Goal: Transaction & Acquisition: Obtain resource

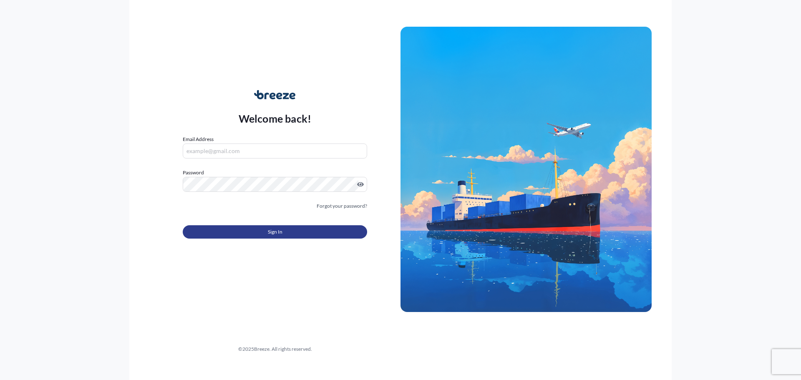
type input "[EMAIL_ADDRESS][DOMAIN_NAME]"
click at [296, 236] on button "Sign In" at bounding box center [275, 231] width 184 height 13
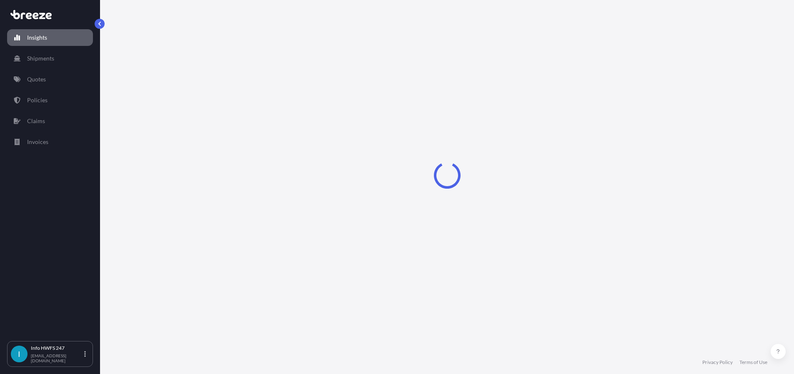
select select "2025"
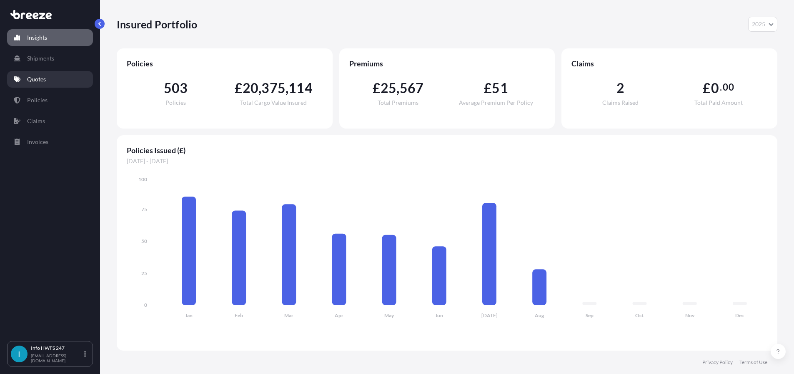
click at [42, 83] on p "Quotes" at bounding box center [36, 79] width 19 height 8
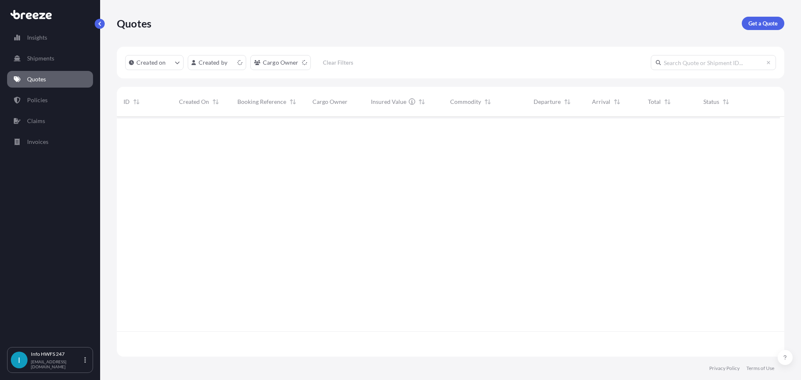
scroll to position [229, 657]
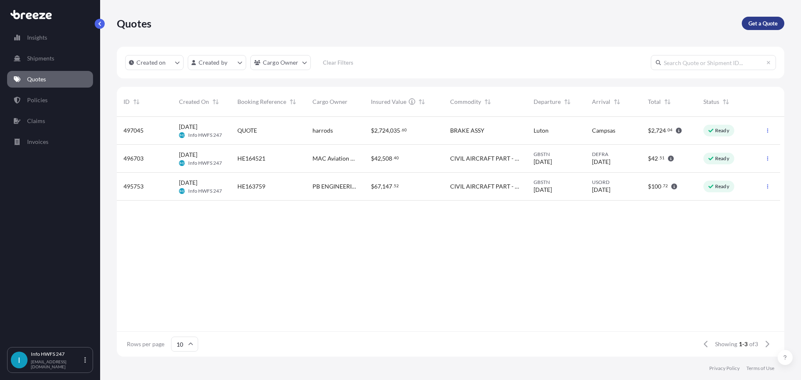
click at [757, 28] on p "Get a Quote" at bounding box center [762, 23] width 29 height 8
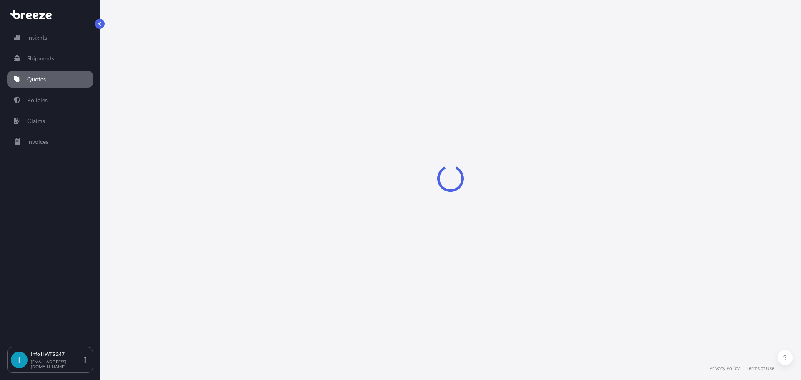
select select "Air"
select select "1"
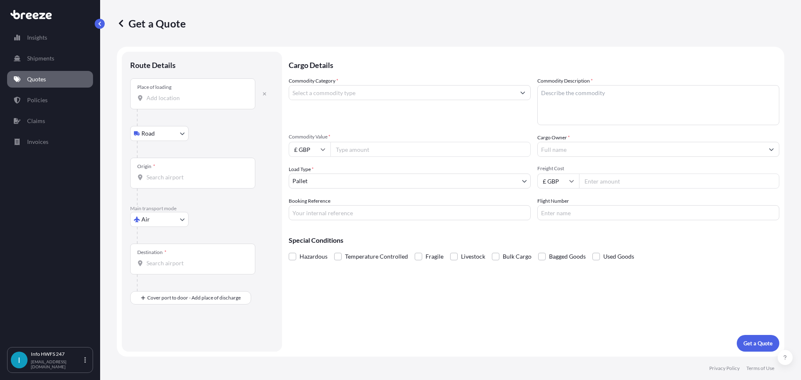
click at [166, 102] on input "Place of loading" at bounding box center [195, 98] width 98 height 8
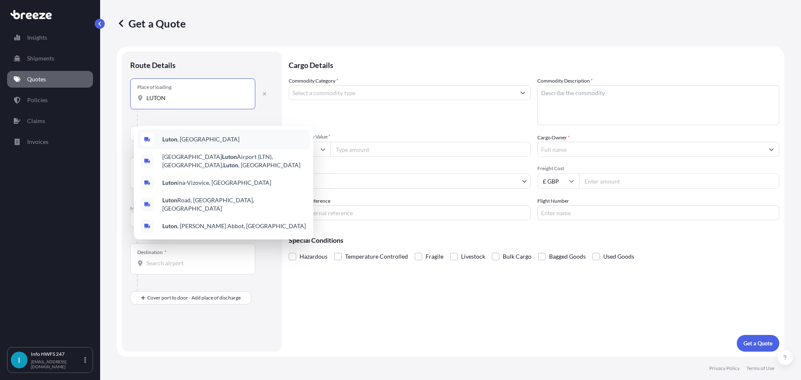
click at [229, 143] on div "[GEOGRAPHIC_DATA] , [GEOGRAPHIC_DATA]" at bounding box center [223, 139] width 173 height 20
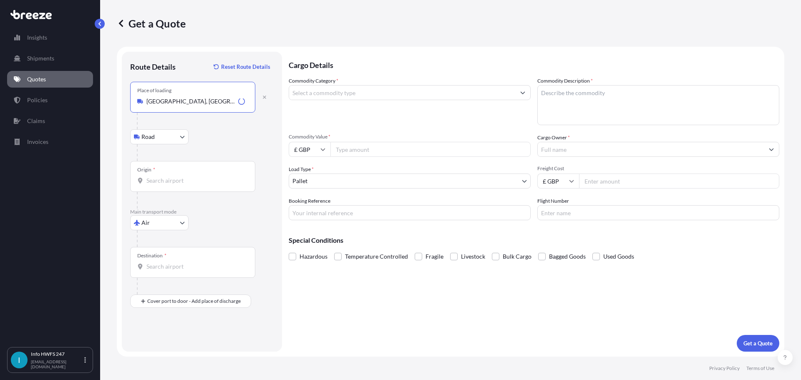
type input "[GEOGRAPHIC_DATA], [GEOGRAPHIC_DATA]"
click at [182, 185] on input "Origin *" at bounding box center [195, 180] width 98 height 8
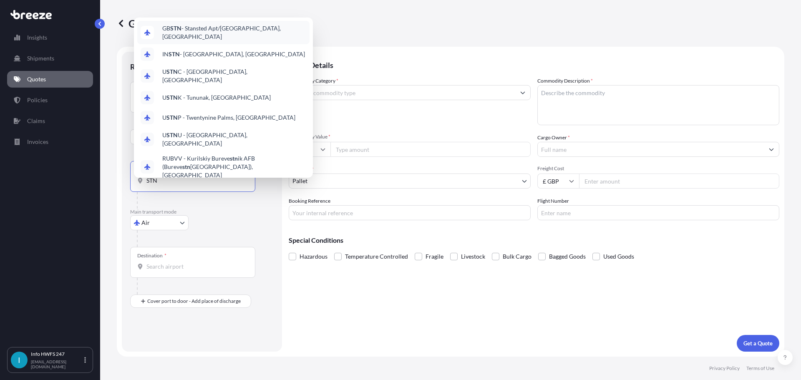
click at [216, 26] on span "GB STN - Stansted Apt/[GEOGRAPHIC_DATA], [GEOGRAPHIC_DATA]" at bounding box center [234, 32] width 144 height 17
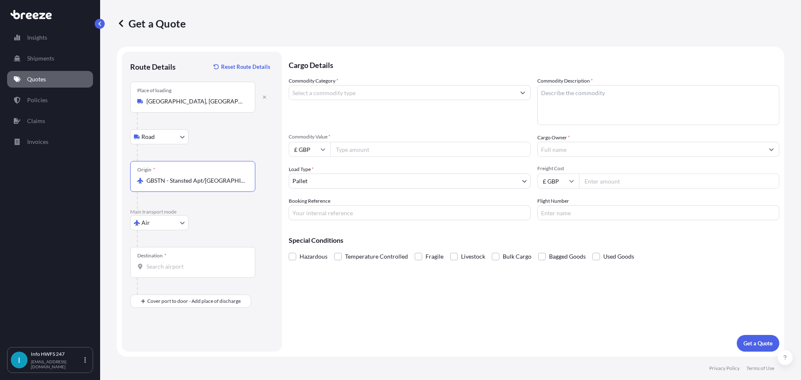
type input "GBSTN - Stansted Apt/[GEOGRAPHIC_DATA], [GEOGRAPHIC_DATA]"
click at [172, 278] on div "Destination *" at bounding box center [192, 262] width 125 height 31
click at [172, 271] on input "Destination *" at bounding box center [195, 266] width 98 height 8
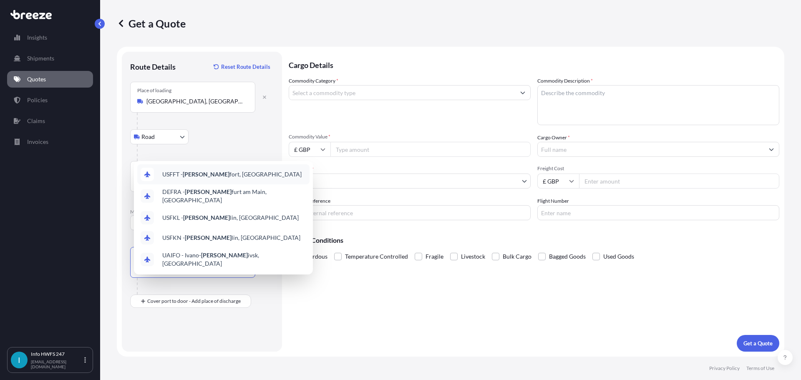
click at [223, 170] on span "USFFT - [PERSON_NAME] fort, [GEOGRAPHIC_DATA]" at bounding box center [231, 174] width 139 height 8
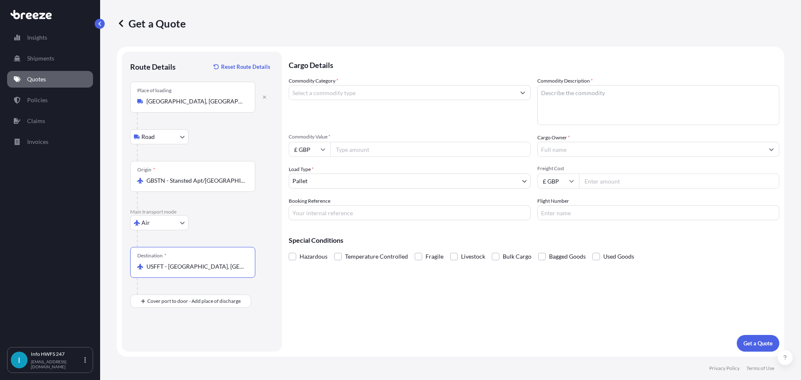
drag, startPoint x: 245, startPoint y: 299, endPoint x: 77, endPoint y: 289, distance: 168.4
click at [77, 289] on div "Insights Shipments Quotes Policies Claims Invoices I Info HWFS 247 [EMAIL_ADDRE…" at bounding box center [400, 190] width 801 height 380
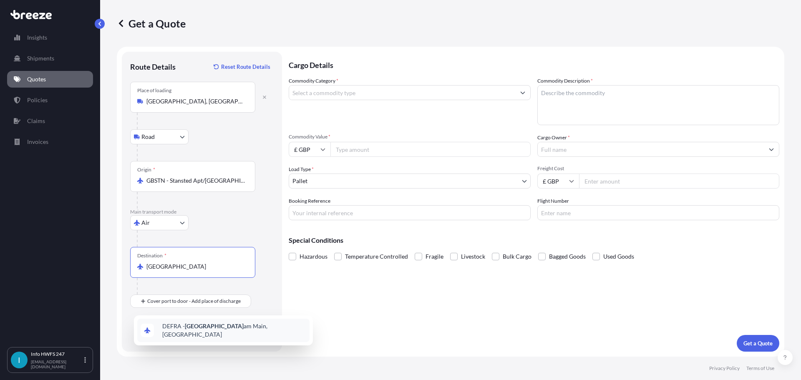
click at [228, 328] on span "DEFRA - [GEOGRAPHIC_DATA], [GEOGRAPHIC_DATA]" at bounding box center [234, 330] width 144 height 17
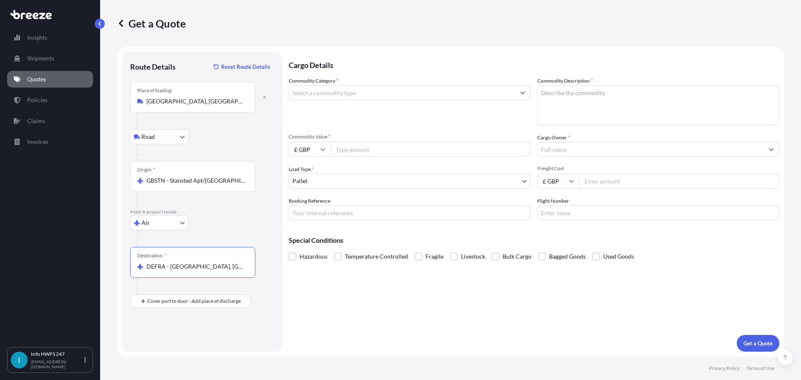
scroll to position [8, 0]
type input "DEFRA - [GEOGRAPHIC_DATA], [GEOGRAPHIC_DATA]"
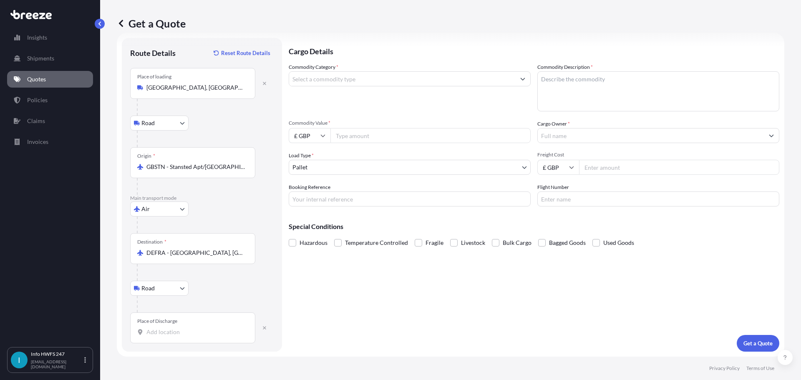
scroll to position [63, 0]
click at [171, 329] on input "Place of Discharge" at bounding box center [195, 332] width 98 height 8
type input "D"
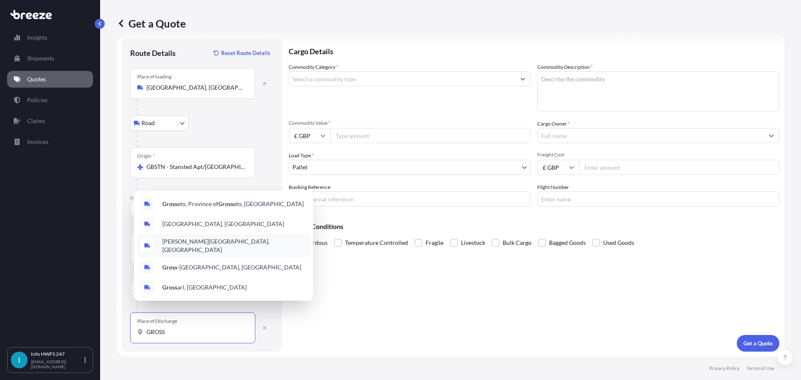
click at [208, 245] on span "[PERSON_NAME][GEOGRAPHIC_DATA], [GEOGRAPHIC_DATA]" at bounding box center [234, 245] width 144 height 17
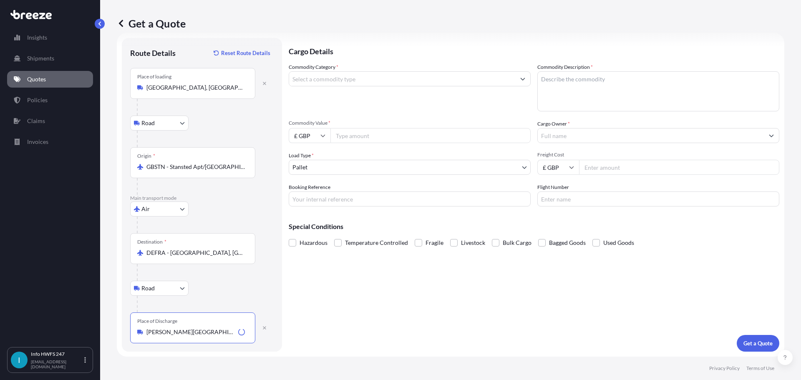
scroll to position [0, 0]
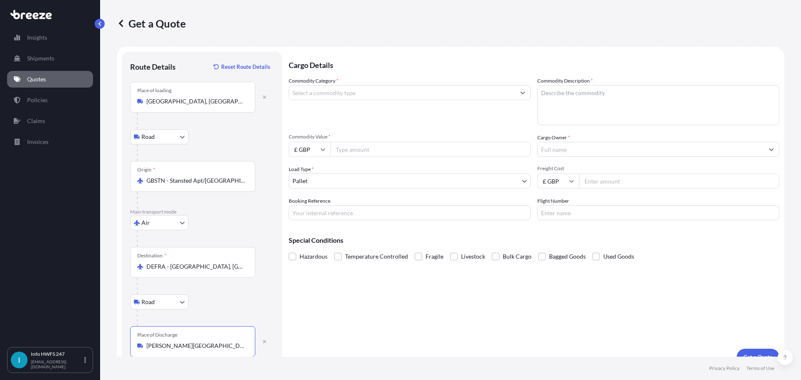
type input "[PERSON_NAME][GEOGRAPHIC_DATA], [GEOGRAPHIC_DATA]"
click at [347, 100] on input "Commodity Category *" at bounding box center [402, 92] width 226 height 15
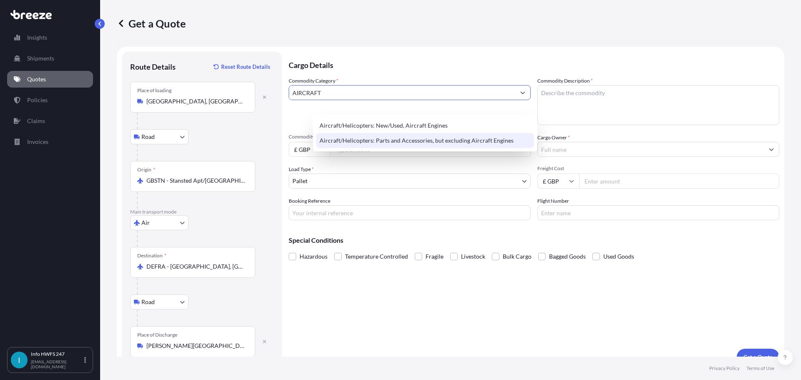
click at [408, 147] on div "Aircraft/Helicopters: Parts and Accessories, but excluding Aircraft Engines" at bounding box center [425, 140] width 218 height 15
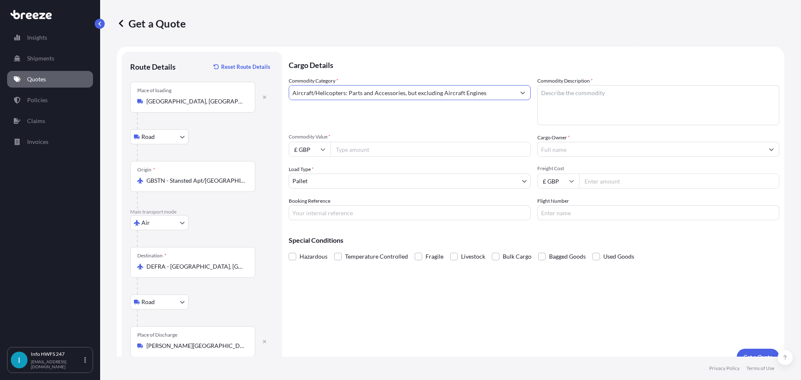
type input "Aircraft/Helicopters: Parts and Accessories, but excluding Aircraft Engines"
click at [651, 107] on textarea "Commodity Description *" at bounding box center [658, 105] width 242 height 40
type textarea "DOOR MOTOR"
click at [330, 157] on input "£ GBP" at bounding box center [310, 149] width 42 height 15
click at [334, 225] on div "$ USD" at bounding box center [333, 223] width 35 height 16
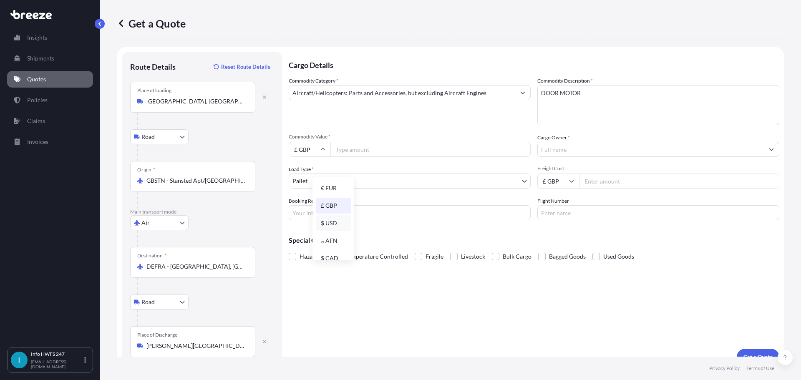
type input "$ USD"
click at [399, 157] on input "Commodity Value *" at bounding box center [430, 149] width 200 height 15
click at [392, 157] on input "Commodity Value *" at bounding box center [430, 149] width 200 height 15
type input "55614.92"
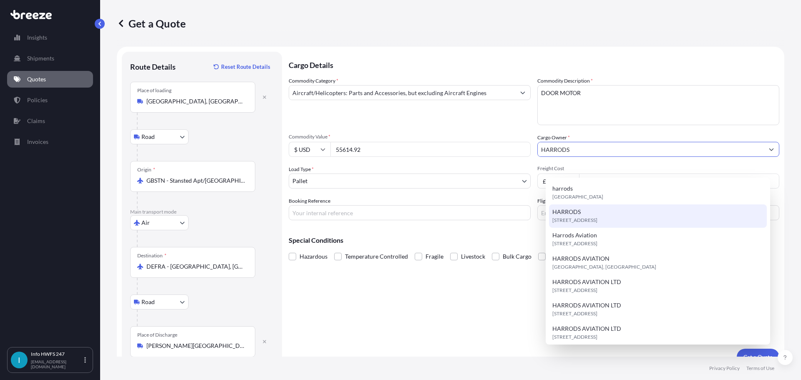
click at [597, 218] on span "[STREET_ADDRESS]" at bounding box center [574, 220] width 45 height 8
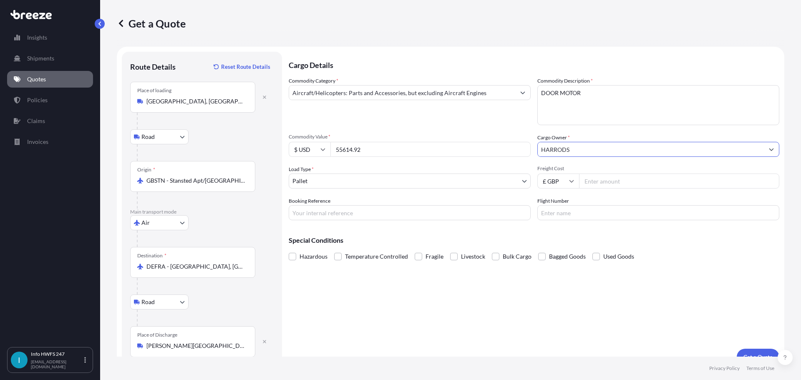
type input "HARRODS"
click at [367, 199] on body "15 options available. 8 options available. 7 options available. 12 options avai…" at bounding box center [400, 190] width 801 height 380
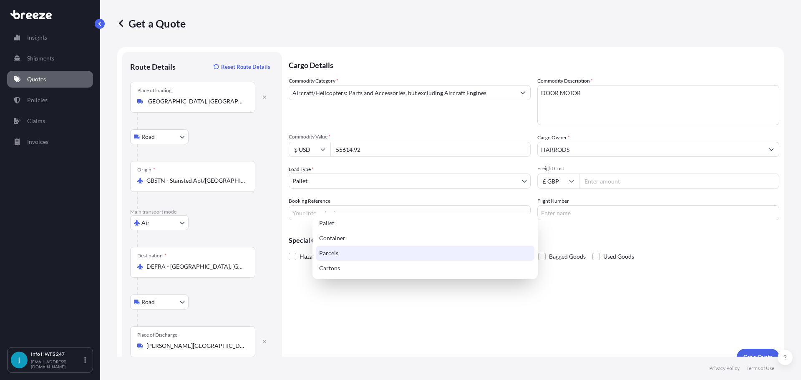
click at [344, 255] on div "Parcels" at bounding box center [425, 253] width 219 height 15
select select "3"
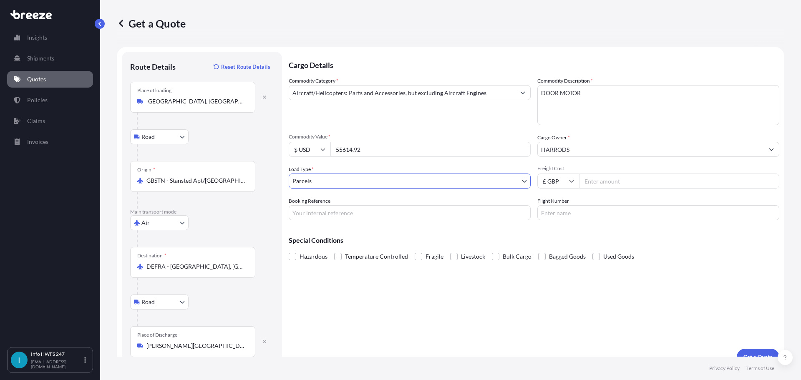
click at [648, 188] on input "Freight Cost" at bounding box center [679, 180] width 200 height 15
drag, startPoint x: 420, startPoint y: 236, endPoint x: 425, endPoint y: 234, distance: 5.3
click at [420, 220] on input "Booking Reference" at bounding box center [410, 212] width 242 height 15
type input "HE165107"
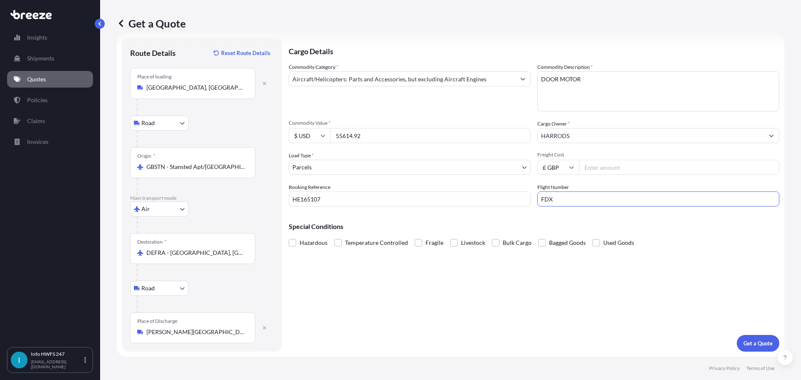
scroll to position [63, 0]
type input "FDX"
click at [754, 339] on p "Get a Quote" at bounding box center [757, 343] width 29 height 8
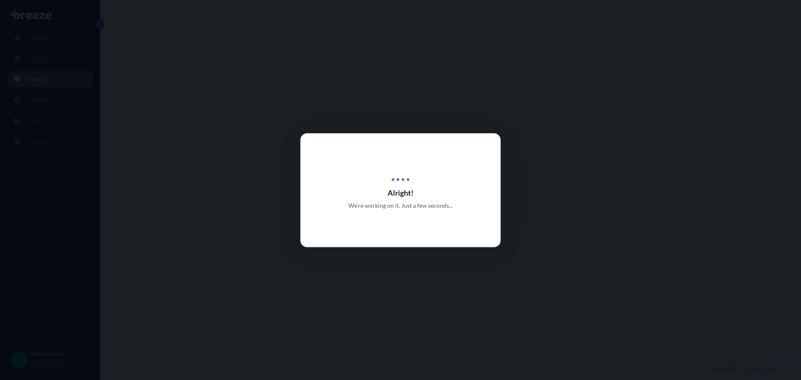
select select "Road"
select select "Air"
select select "Road"
select select "3"
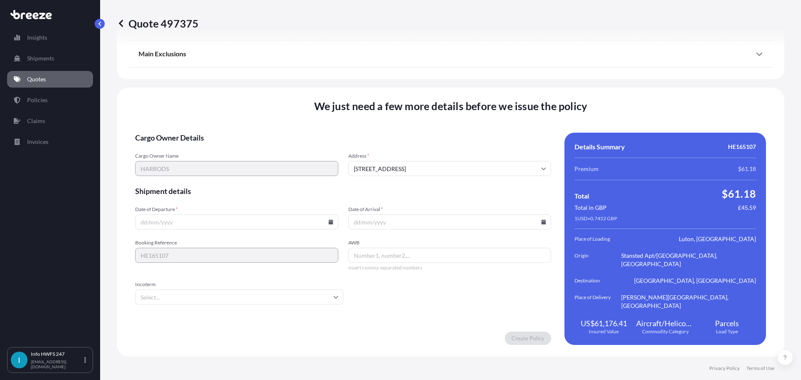
scroll to position [1236, 0]
click at [290, 226] on input "Date of Departure *" at bounding box center [236, 221] width 203 height 15
click at [332, 224] on icon at bounding box center [330, 221] width 5 height 5
click at [259, 171] on button "22" at bounding box center [257, 170] width 13 height 13
type input "[DATE]"
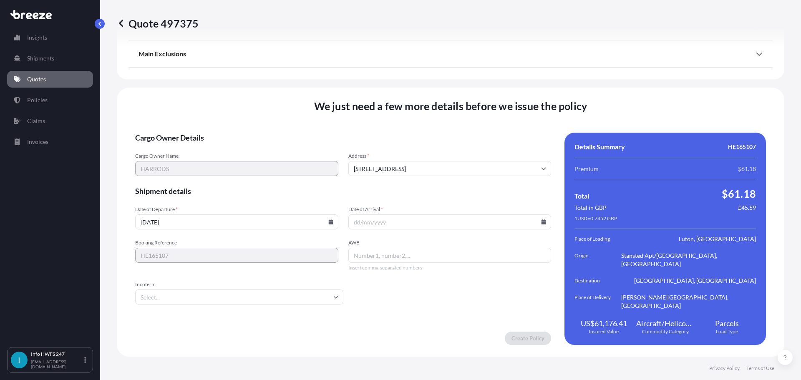
click at [541, 224] on icon at bounding box center [543, 221] width 5 height 5
click at [466, 191] on button "29" at bounding box center [465, 186] width 13 height 13
type input "[DATE]"
click at [388, 263] on input "AWB" at bounding box center [449, 255] width 203 height 15
paste input "7924547400"
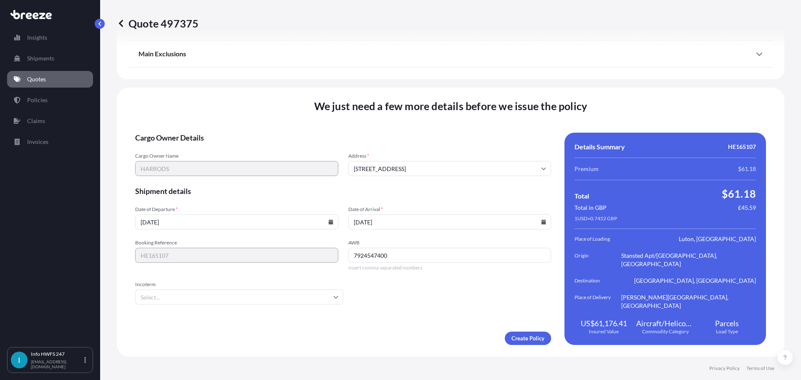
type input "7924547400"
click at [291, 304] on input "Incoterm" at bounding box center [239, 296] width 208 height 15
click at [209, 273] on li "DAP" at bounding box center [241, 275] width 196 height 16
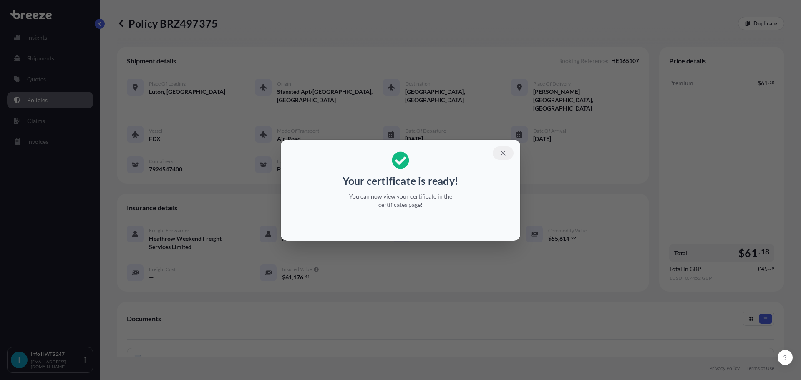
click at [507, 150] on icon "button" at bounding box center [503, 153] width 8 height 8
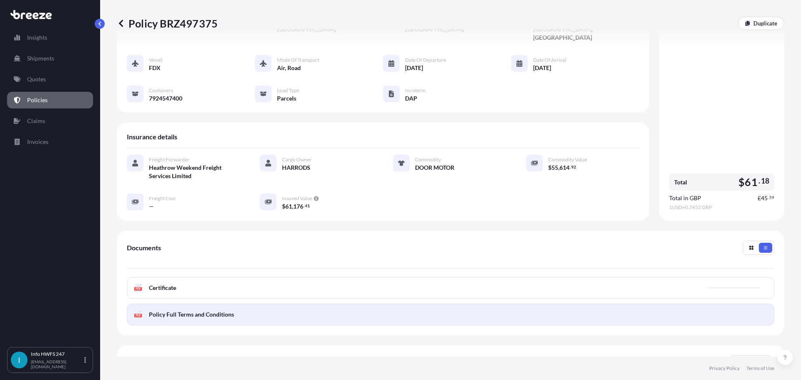
scroll to position [125, 0]
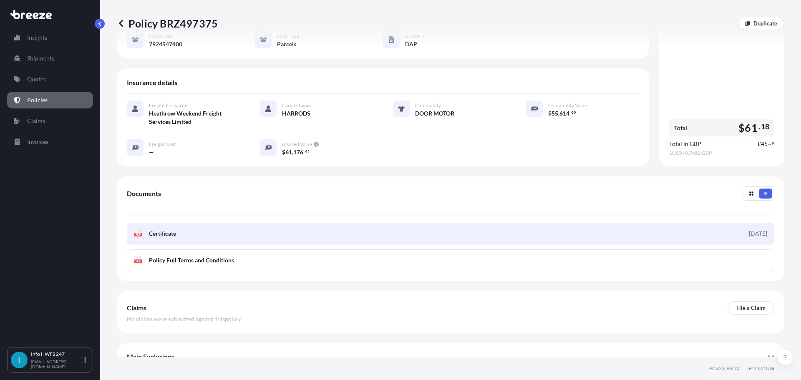
click at [350, 244] on link "PDF Certificate [DATE]" at bounding box center [450, 234] width 647 height 22
